Goal: Task Accomplishment & Management: Use online tool/utility

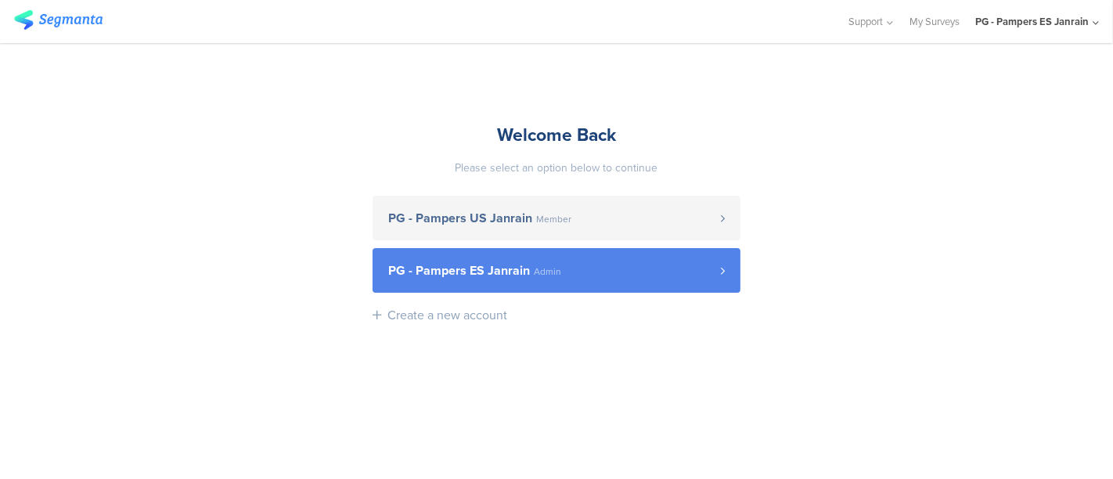
click at [507, 290] on link "PG - Pampers ES Janrain Admin" at bounding box center [557, 270] width 368 height 45
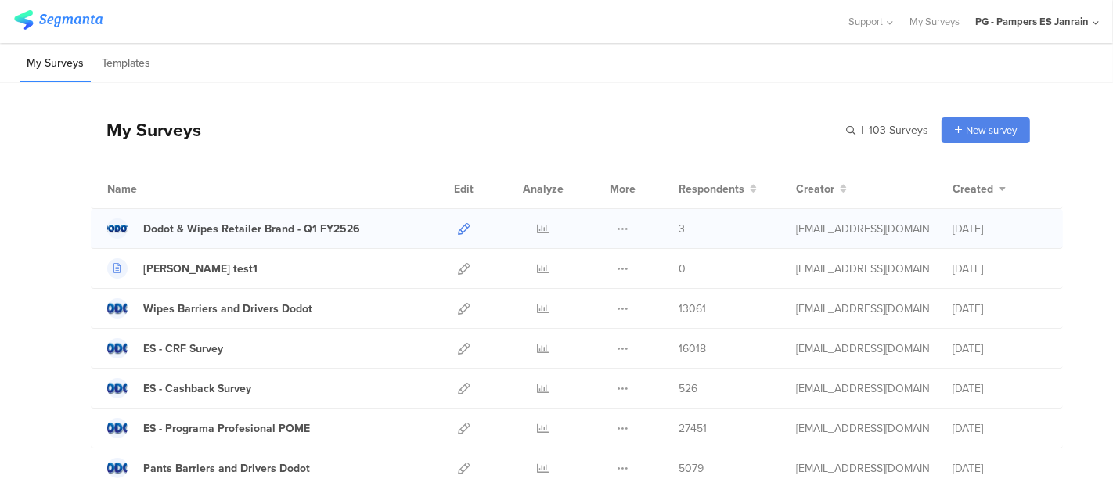
click at [458, 232] on icon at bounding box center [464, 229] width 12 height 12
click at [458, 311] on icon at bounding box center [464, 309] width 12 height 12
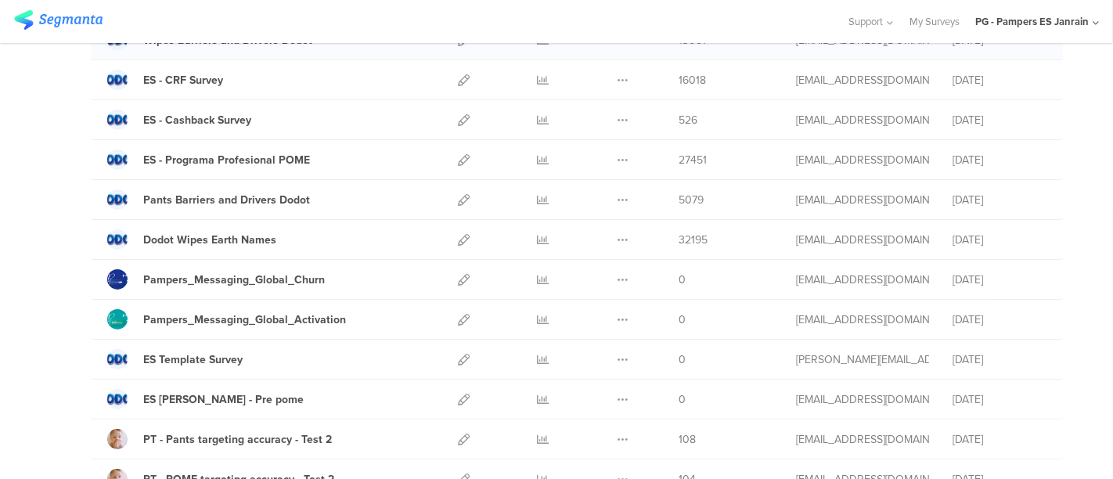
scroll to position [269, 0]
click at [458, 277] on icon at bounding box center [464, 279] width 12 height 12
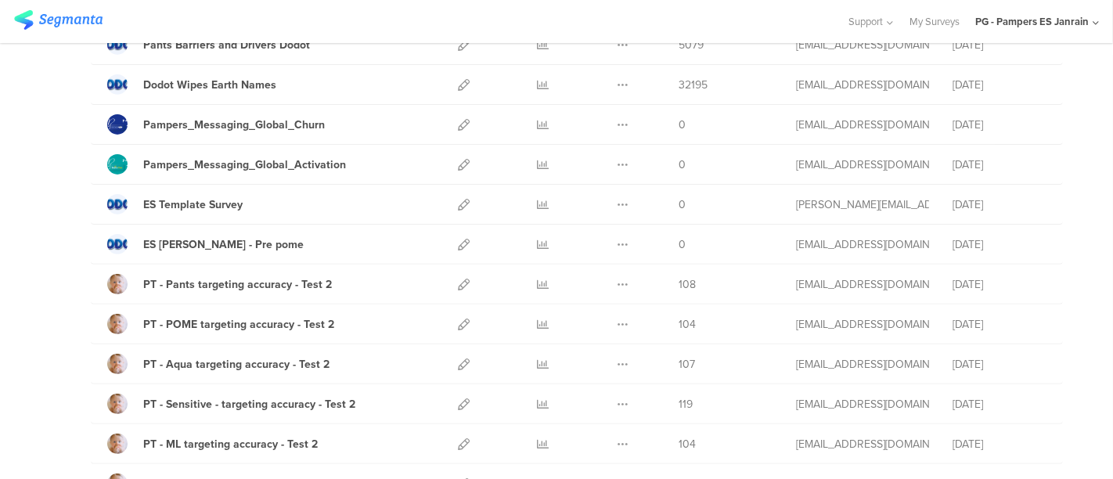
scroll to position [0, 0]
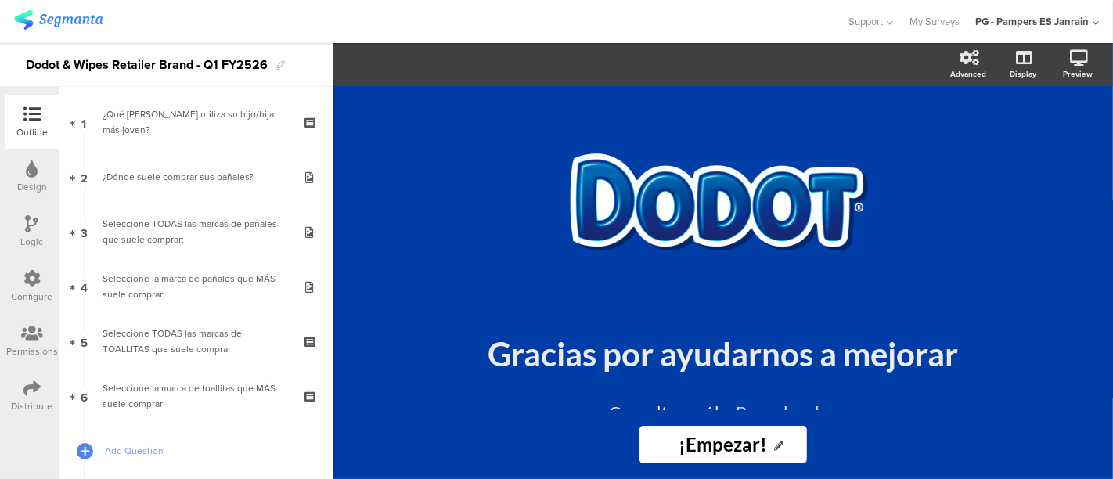
click at [34, 382] on icon at bounding box center [31, 388] width 17 height 17
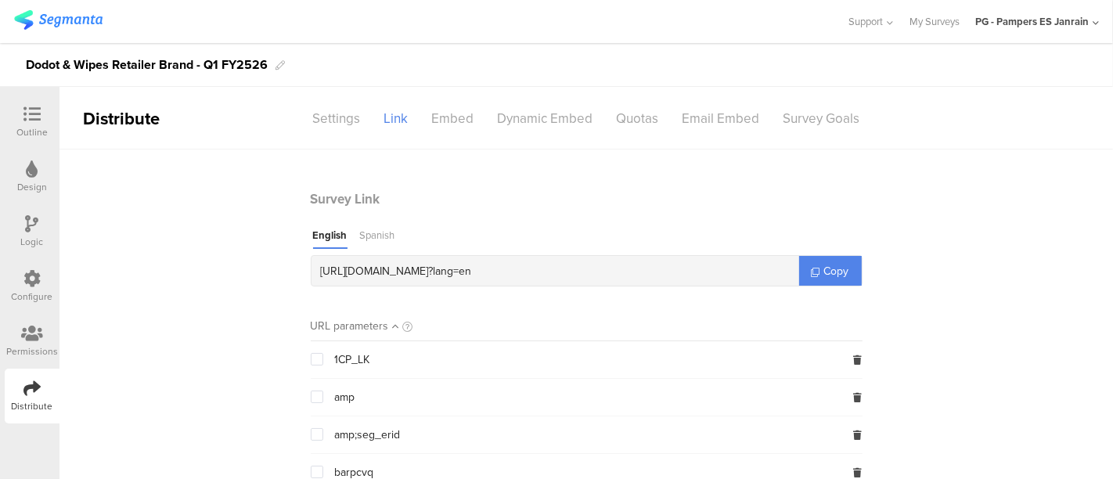
click at [382, 234] on div "Spanish" at bounding box center [377, 238] width 35 height 21
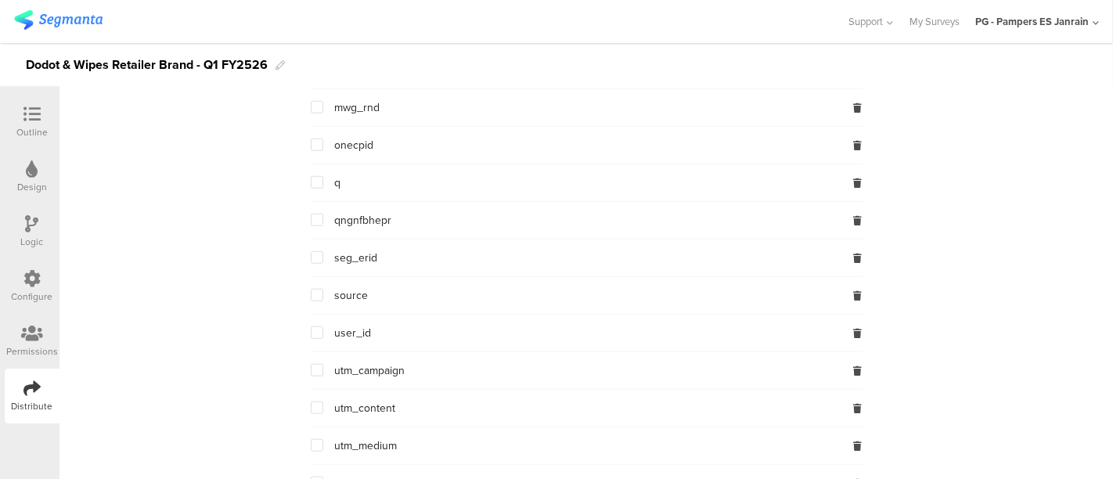
scroll to position [1190, 0]
click at [314, 252] on span at bounding box center [317, 258] width 13 height 13
click at [323, 252] on input "checkbox" at bounding box center [323, 252] width 0 height 0
click at [316, 326] on div "user_id" at bounding box center [341, 334] width 61 height 16
click at [311, 327] on span at bounding box center [317, 333] width 13 height 13
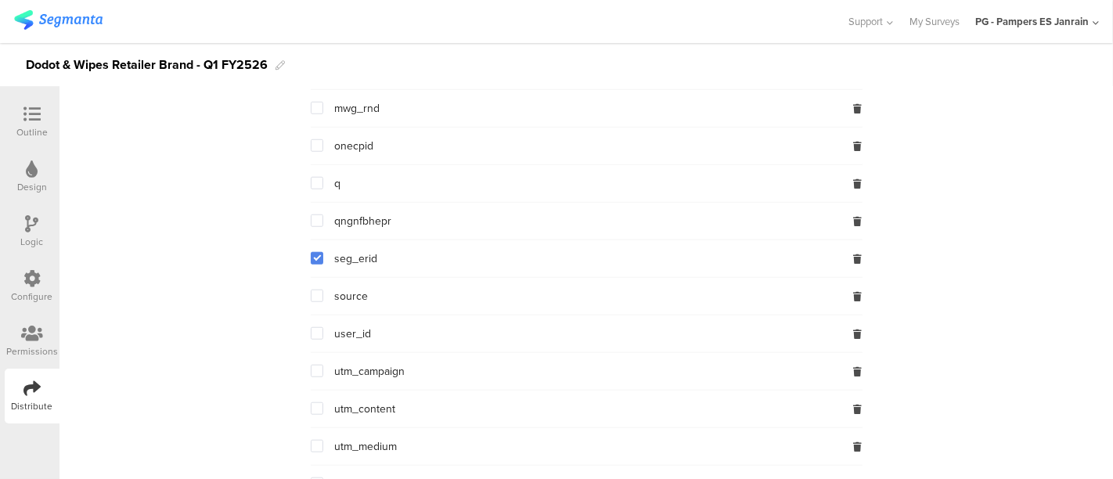
click at [323, 327] on input "checkbox" at bounding box center [323, 327] width 0 height 0
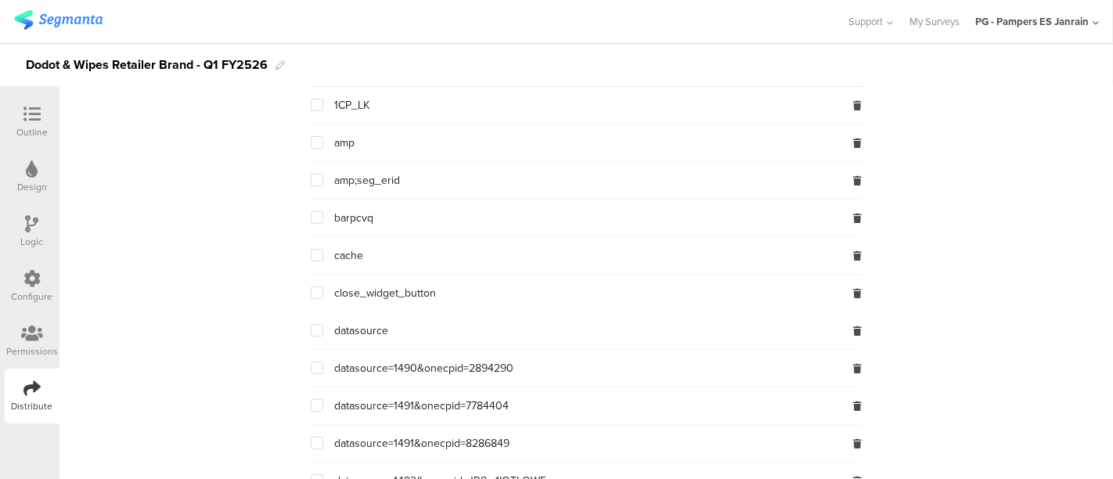
scroll to position [0, 0]
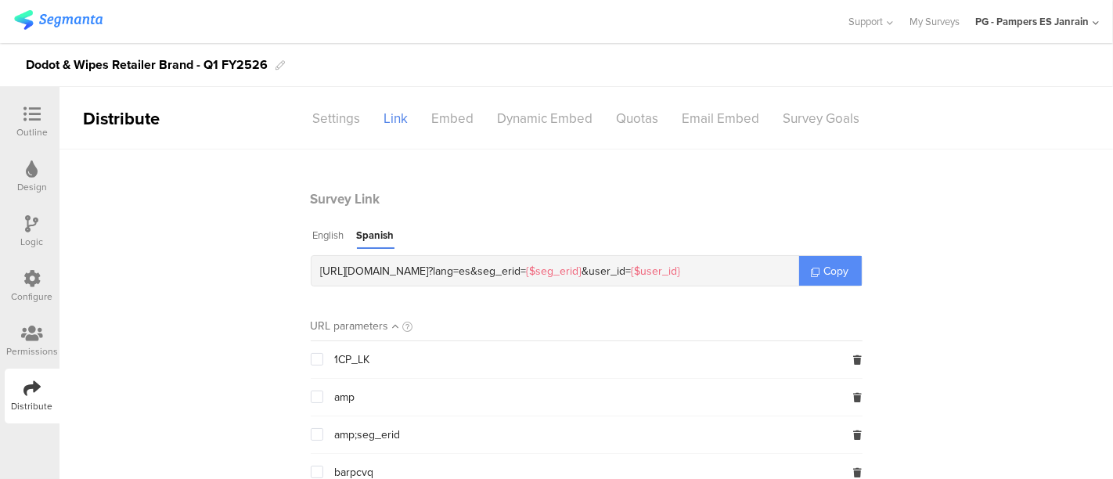
click at [808, 263] on link "Copy" at bounding box center [830, 271] width 63 height 30
click at [31, 293] on div "Configure" at bounding box center [32, 297] width 41 height 14
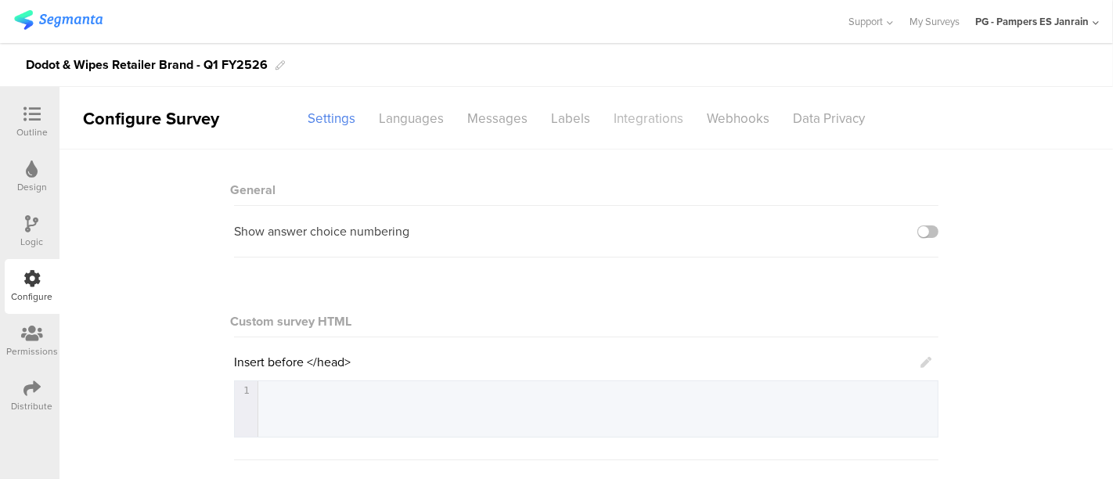
click at [643, 124] on div "Integrations" at bounding box center [648, 118] width 93 height 27
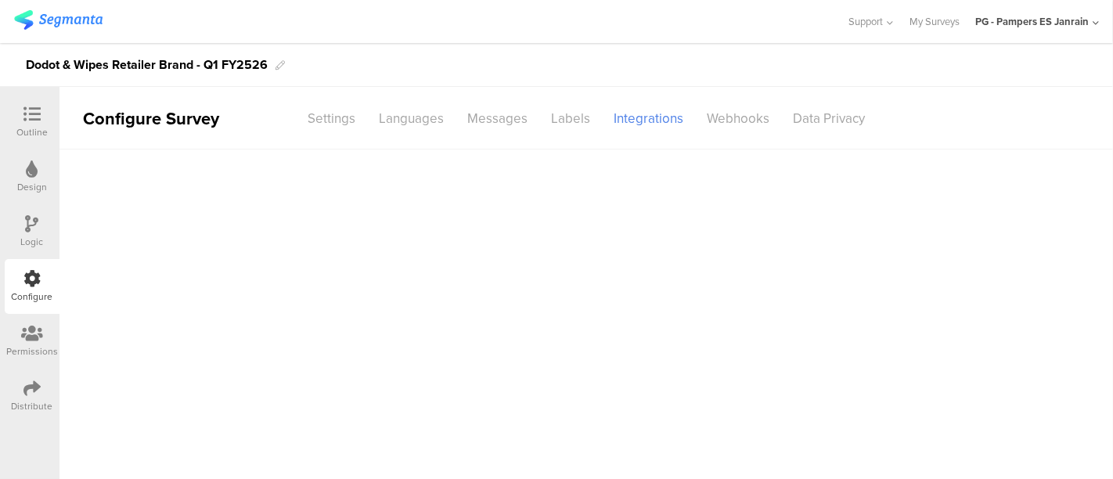
click at [572, 207] on main at bounding box center [585, 313] width 1053 height 329
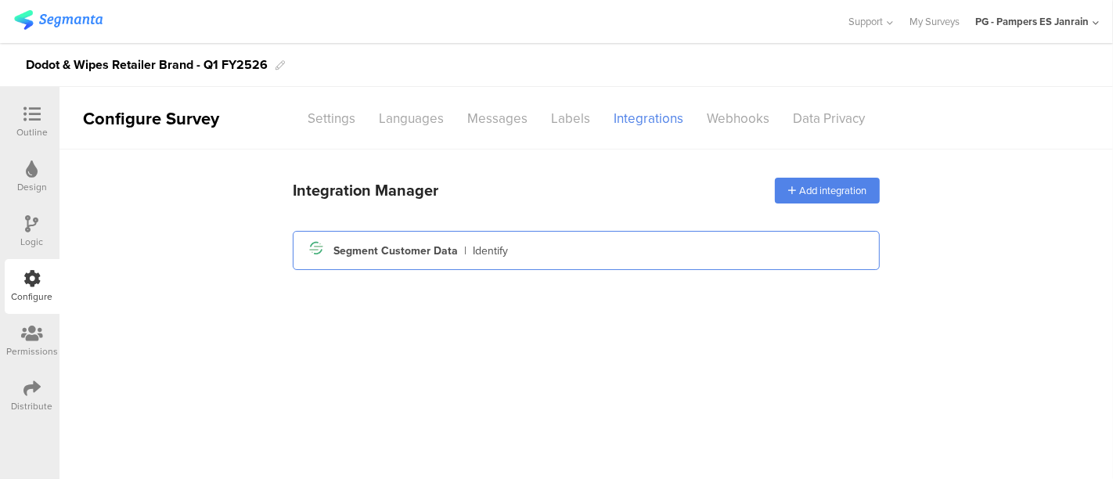
click at [437, 255] on div "Segment Customer Data" at bounding box center [395, 251] width 124 height 16
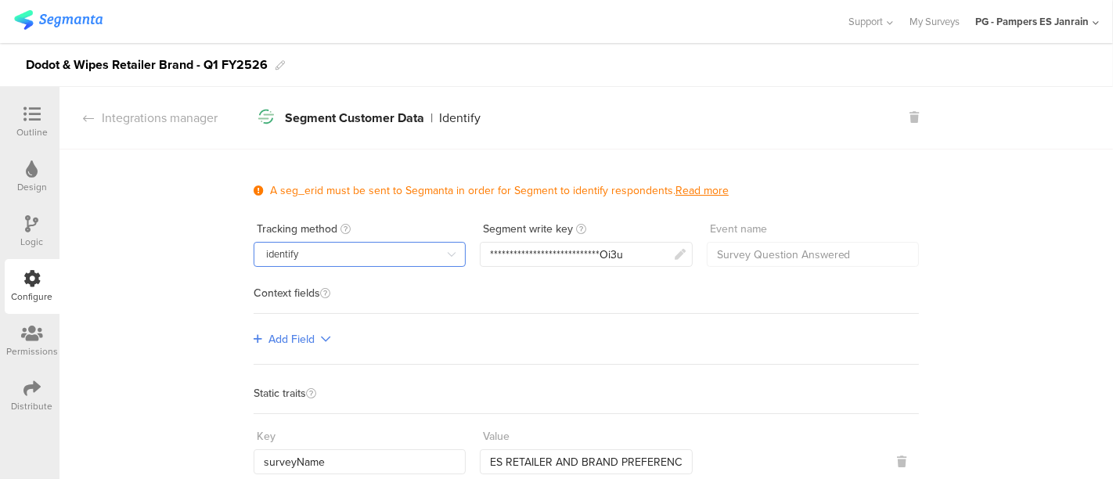
click at [411, 256] on input "identify" at bounding box center [360, 254] width 212 height 25
click at [564, 314] on div "Add Field" at bounding box center [586, 339] width 665 height 51
click at [690, 187] on link "Read more" at bounding box center [701, 190] width 53 height 16
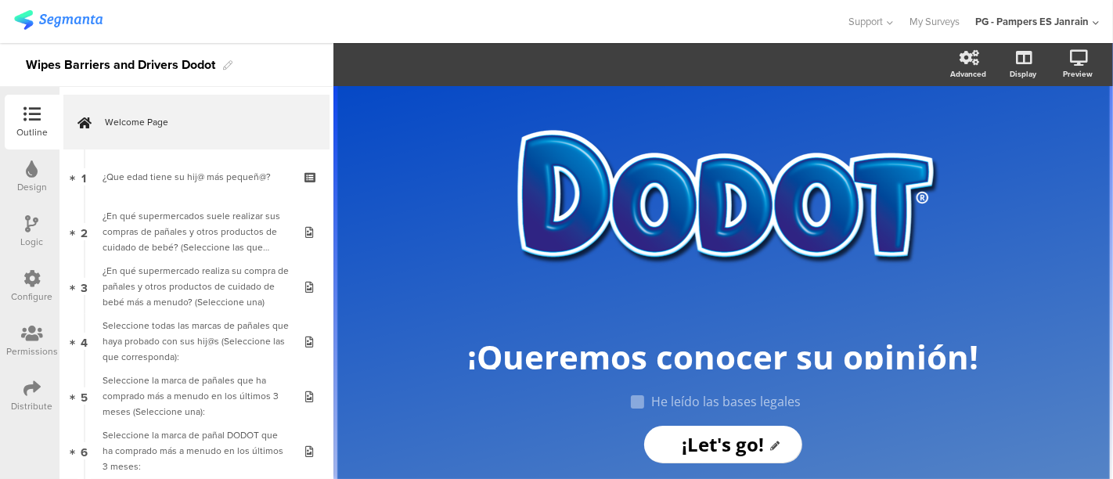
click at [33, 297] on div "Configure" at bounding box center [32, 297] width 41 height 14
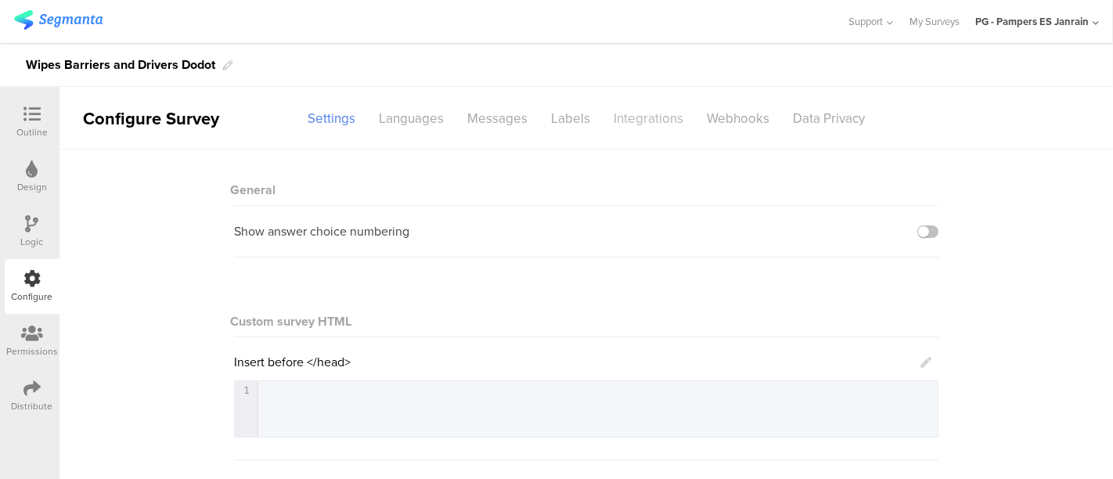
click at [627, 119] on div "Integrations" at bounding box center [648, 118] width 93 height 27
